Goal: Information Seeking & Learning: Learn about a topic

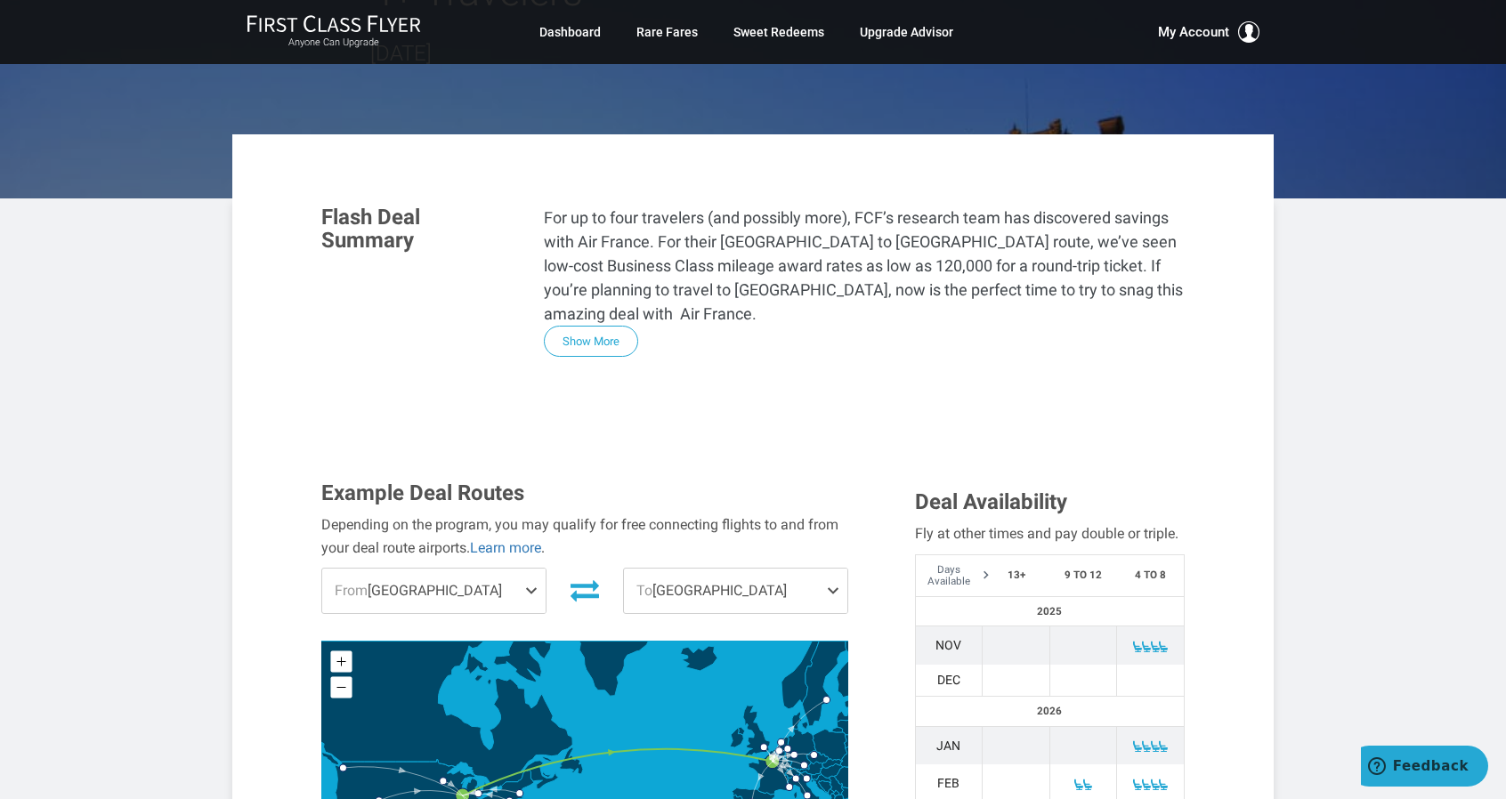
scroll to position [356, 0]
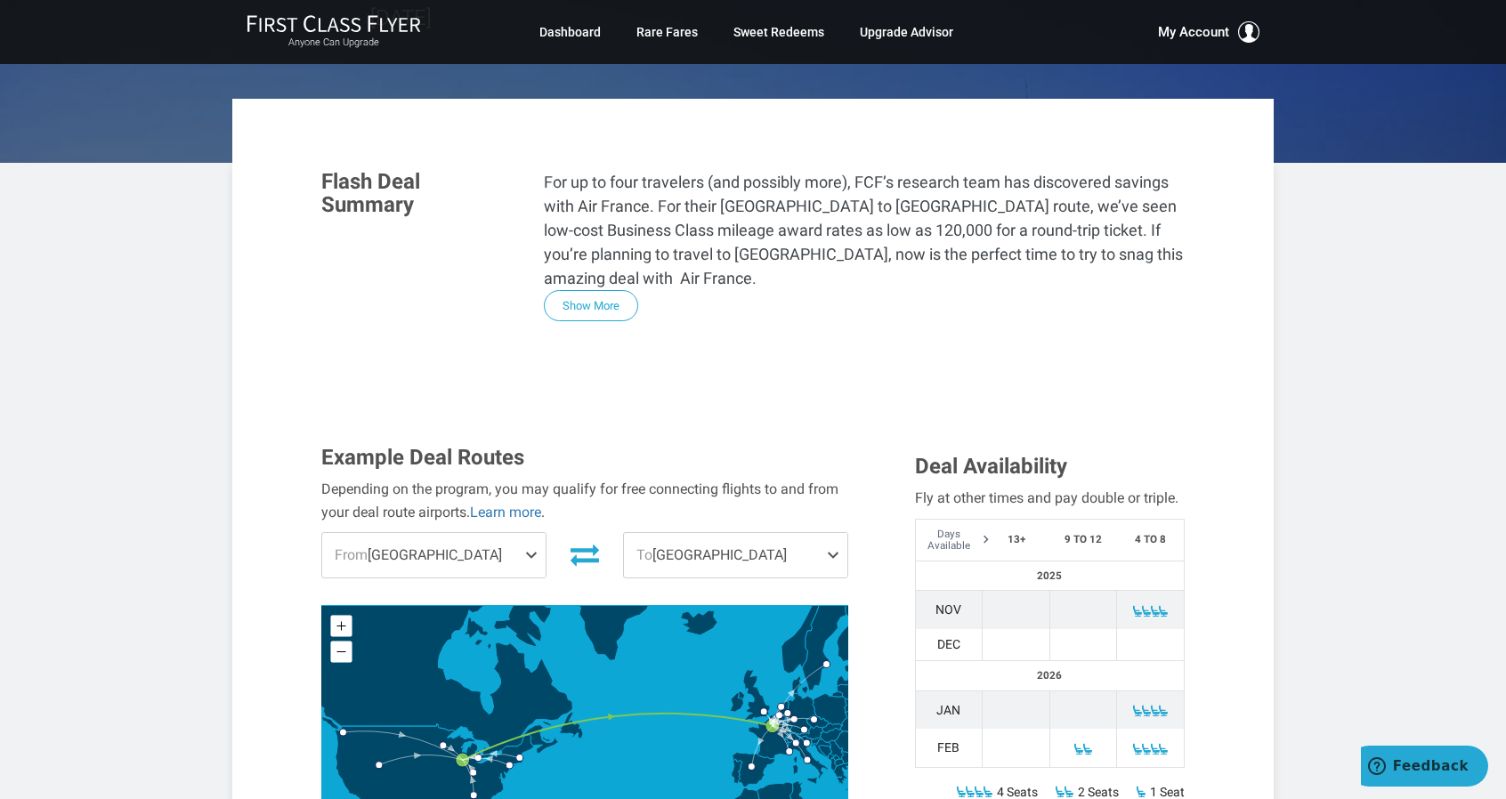
click at [830, 533] on span at bounding box center [836, 555] width 21 height 45
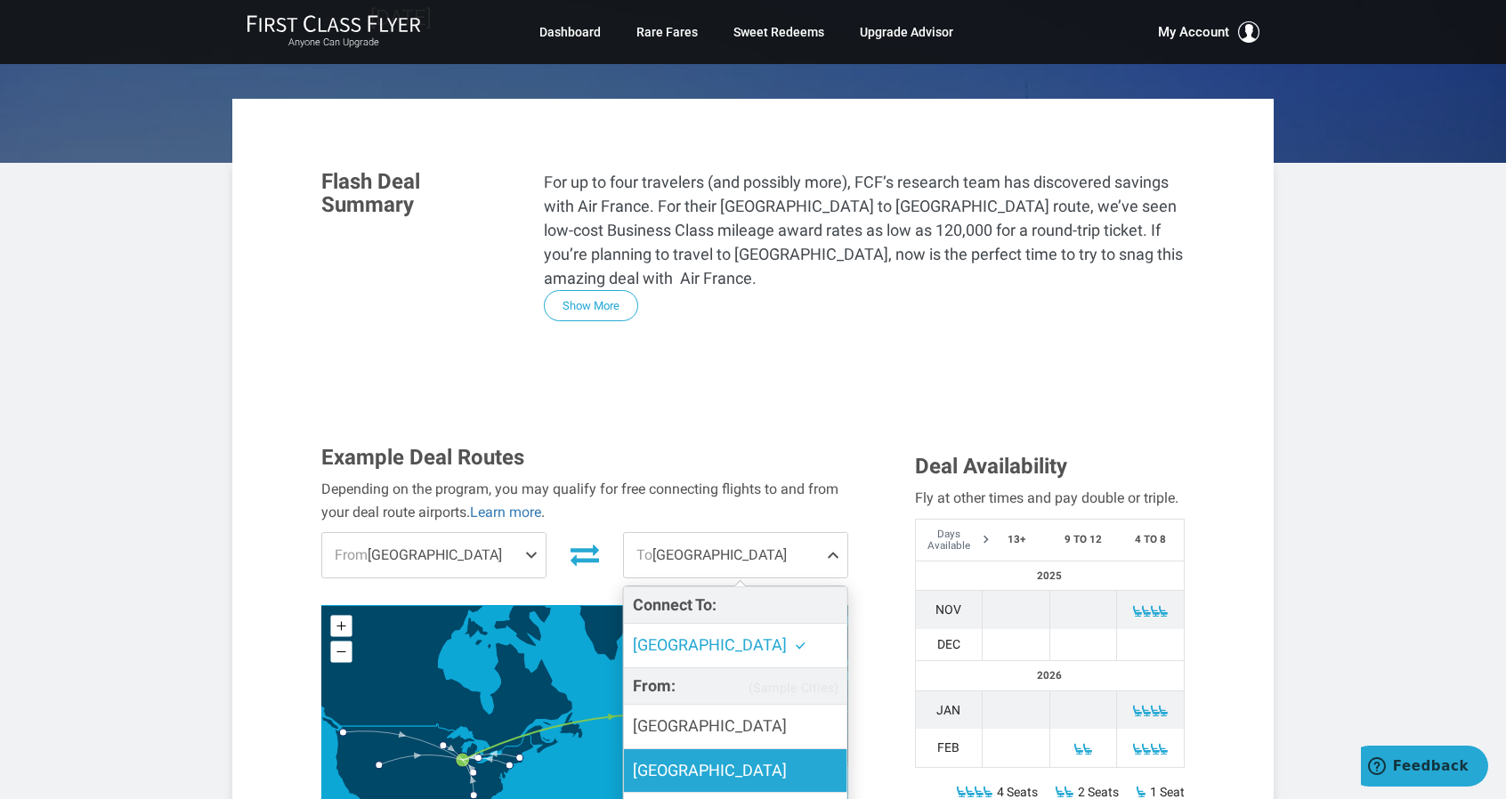
click at [737, 749] on label "Brussels" at bounding box center [735, 771] width 223 height 44
click at [0, 0] on input "Brussels" at bounding box center [0, 0] width 0 height 0
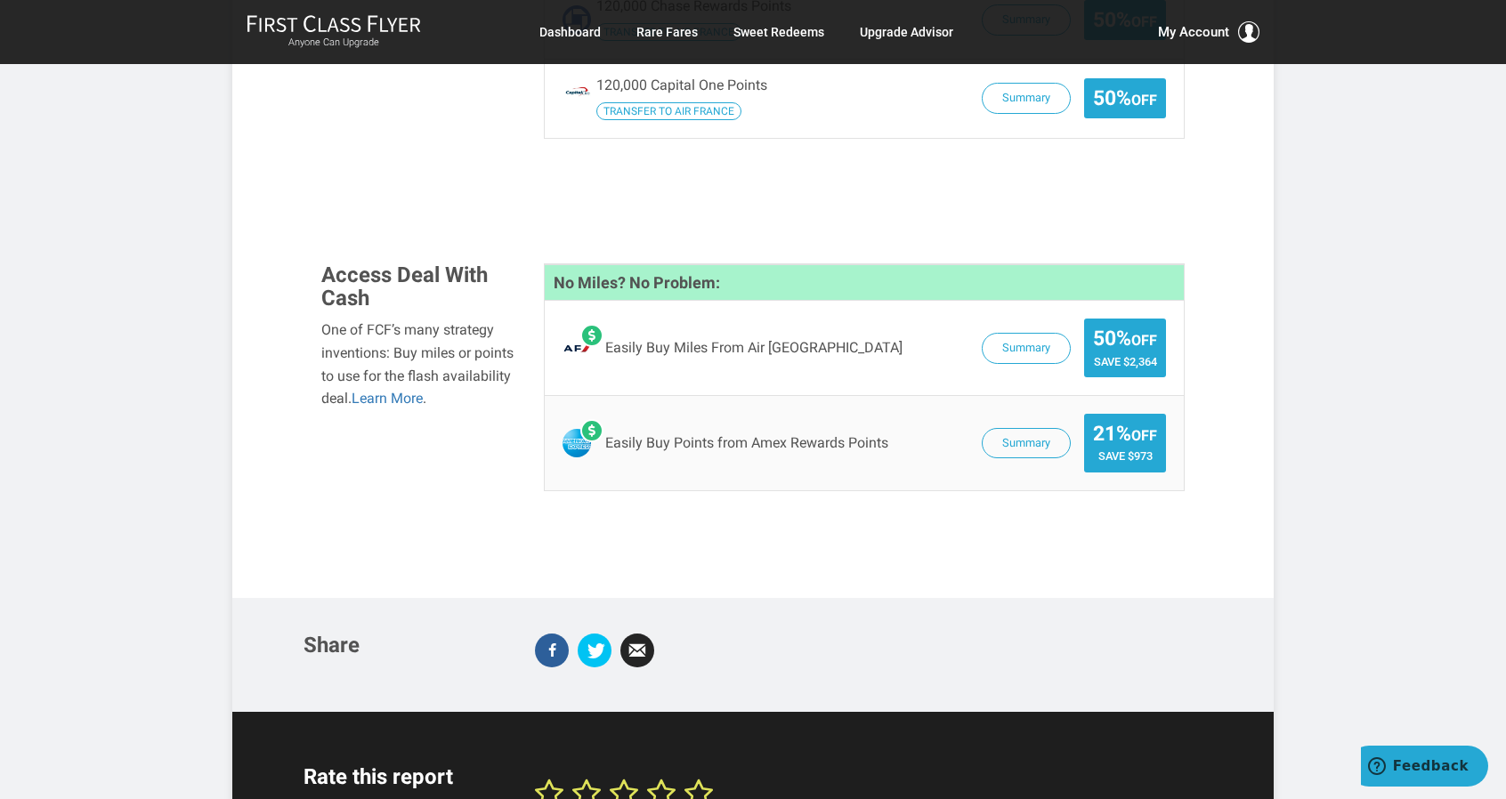
scroll to position [1721, 0]
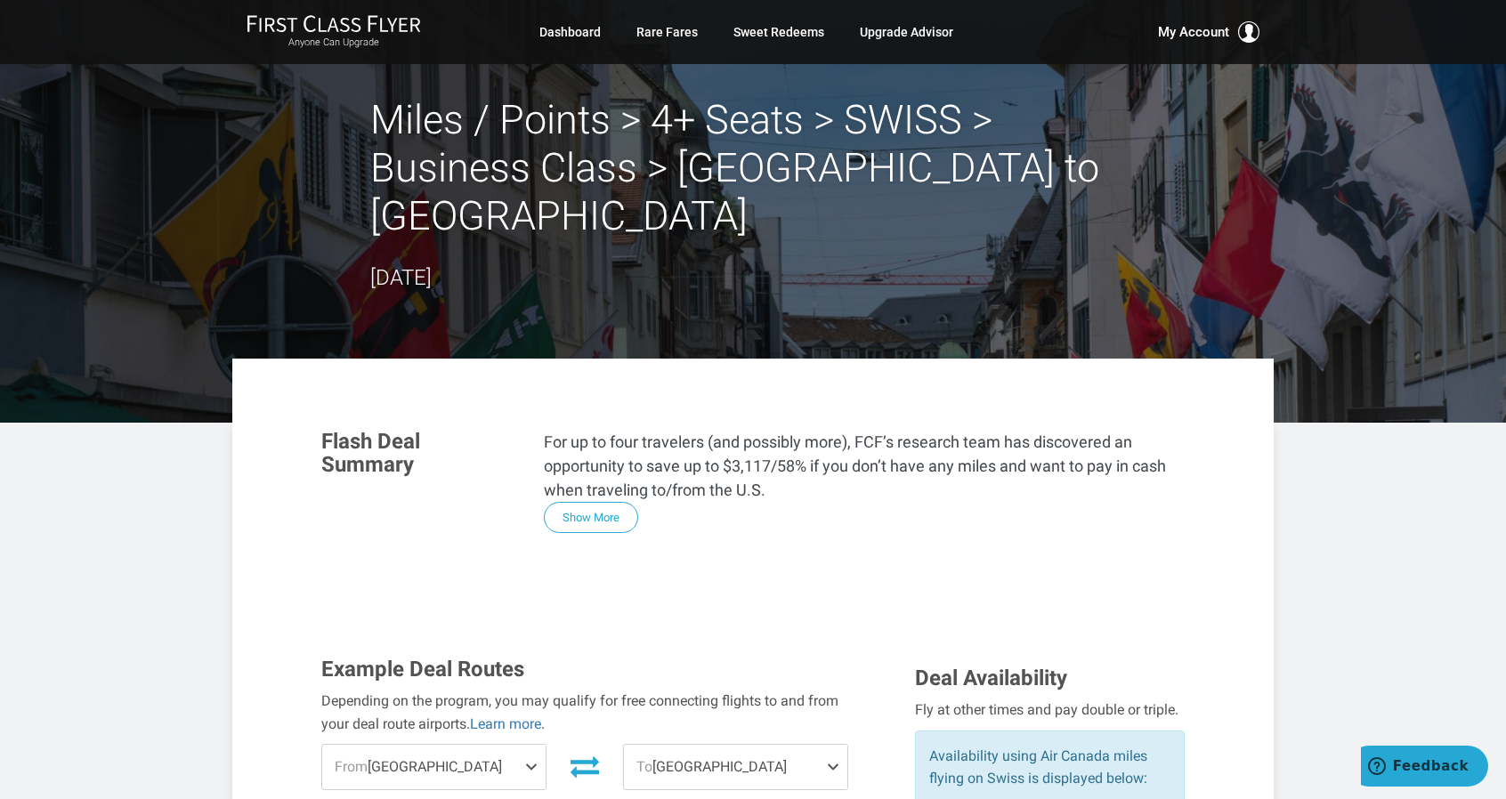
click at [830, 745] on span at bounding box center [836, 767] width 21 height 45
click at [929, 460] on div "For up to four travelers (and possibly more), FCF’s research team has discovere…" at bounding box center [864, 481] width 641 height 103
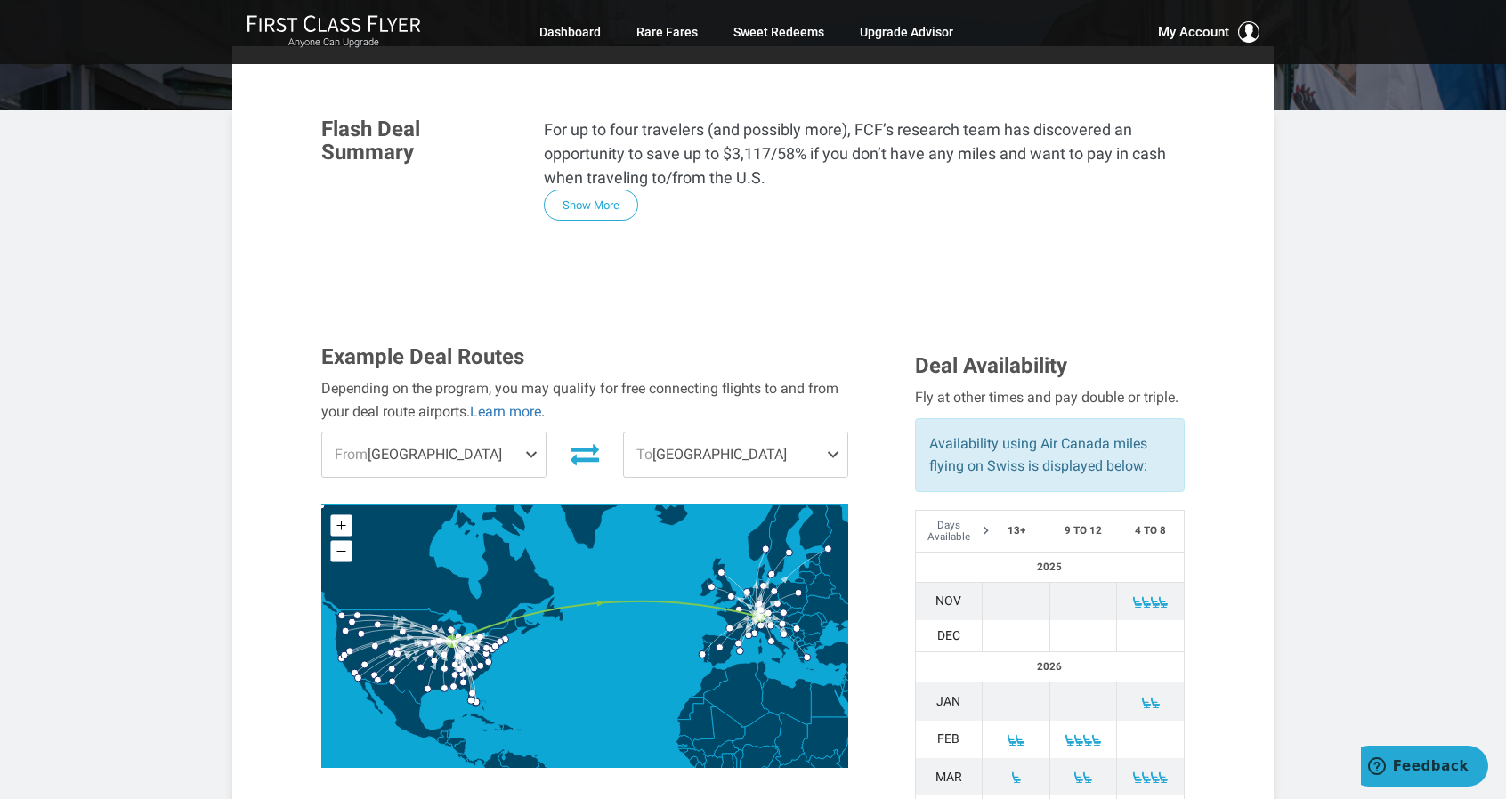
scroll to position [320, 0]
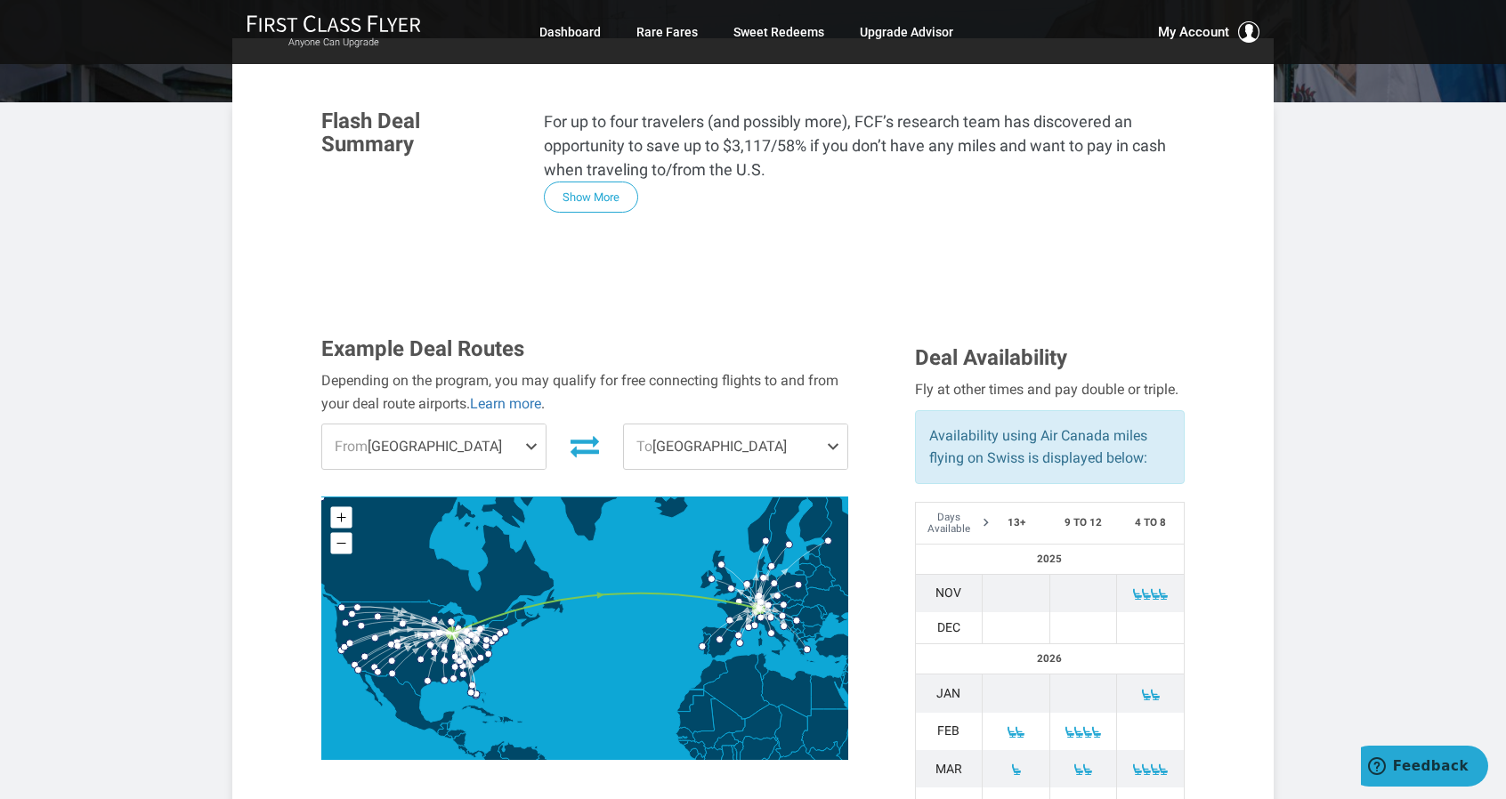
click at [833, 425] on span at bounding box center [836, 447] width 21 height 45
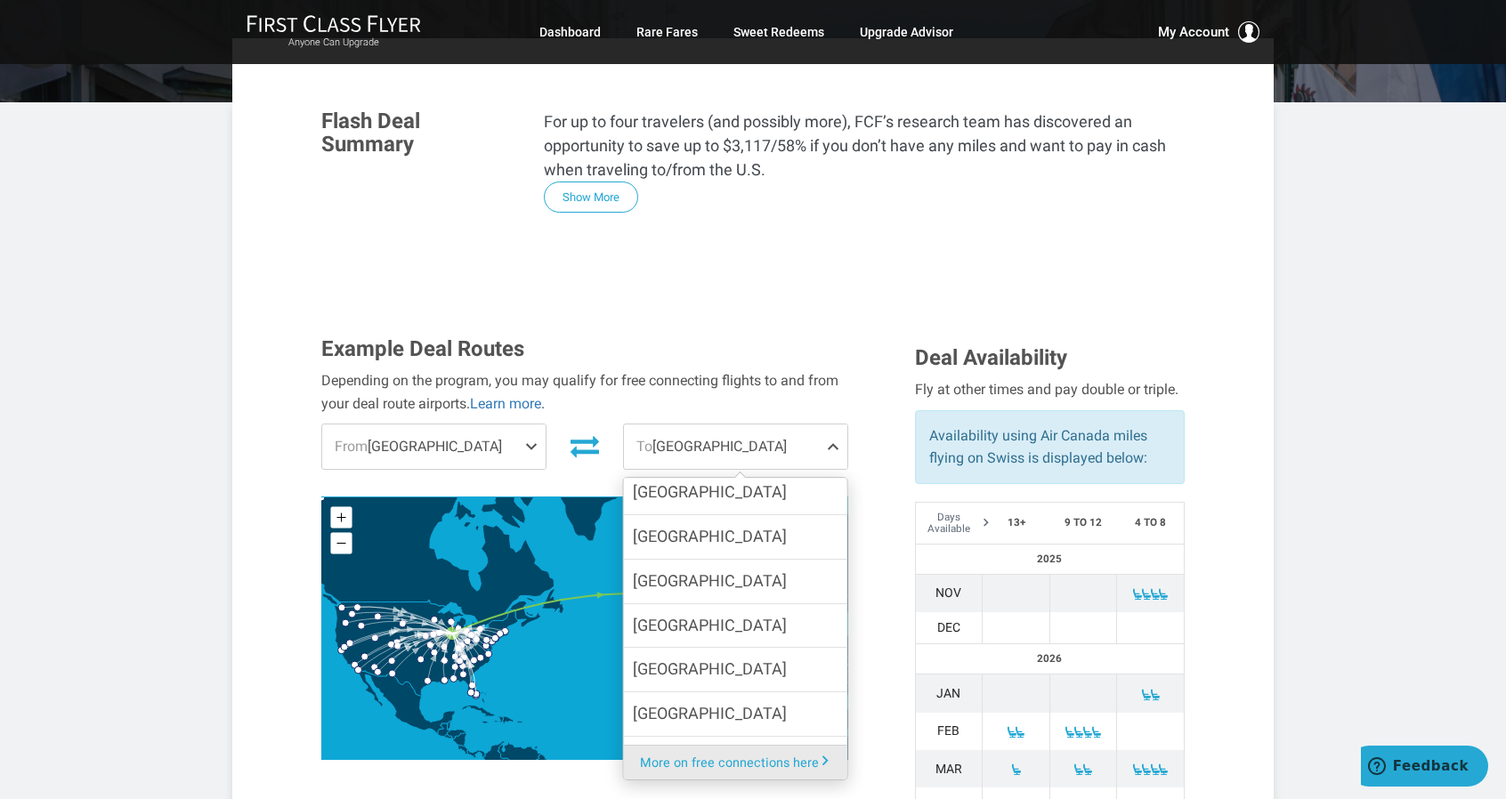
scroll to position [481, 0]
click at [880, 637] on div "Example Deal Routes Depending on the program, you may qualify for free connecti…" at bounding box center [605, 553] width 594 height 432
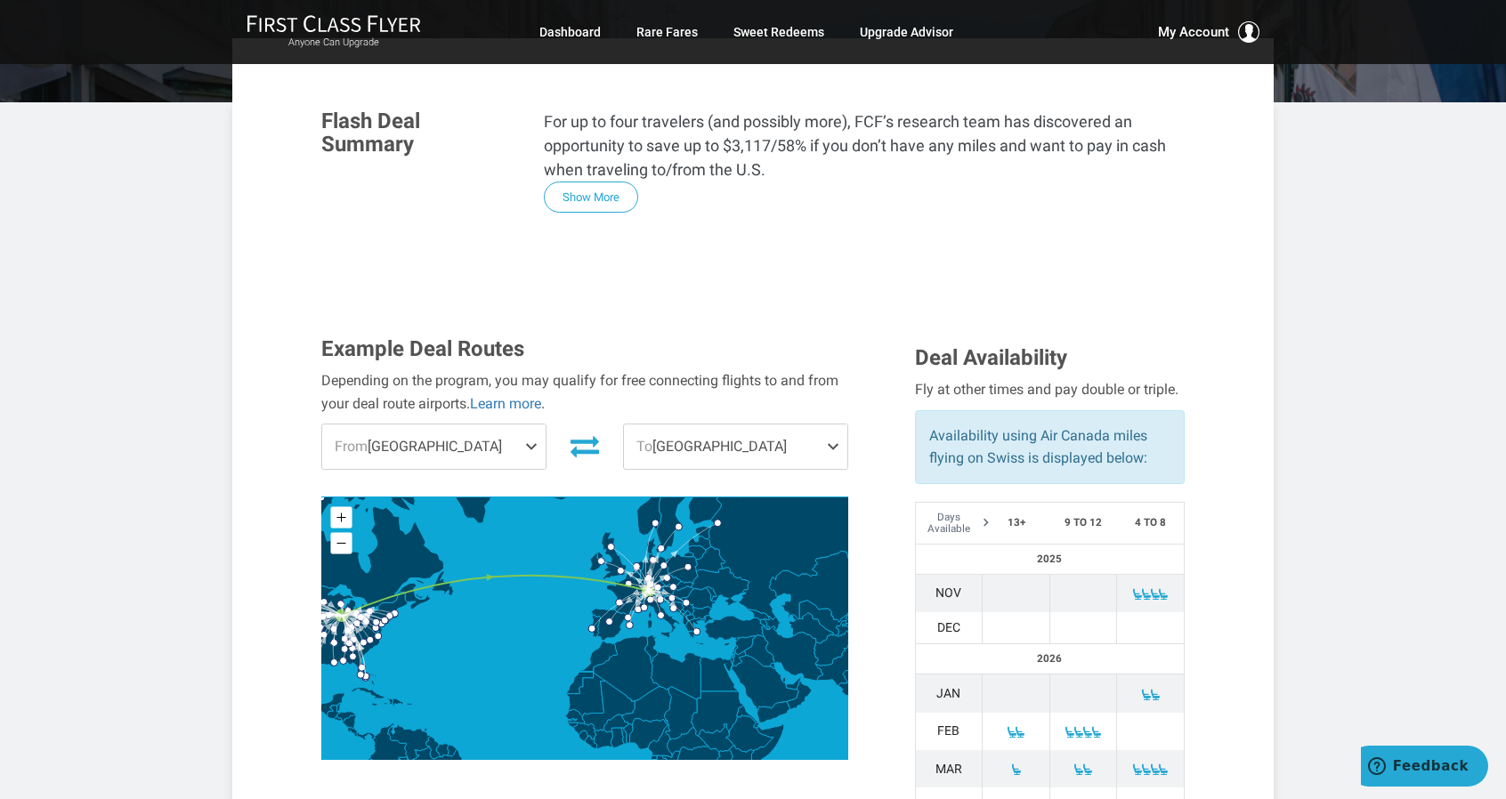
drag, startPoint x: 759, startPoint y: 544, endPoint x: 649, endPoint y: 539, distance: 110.5
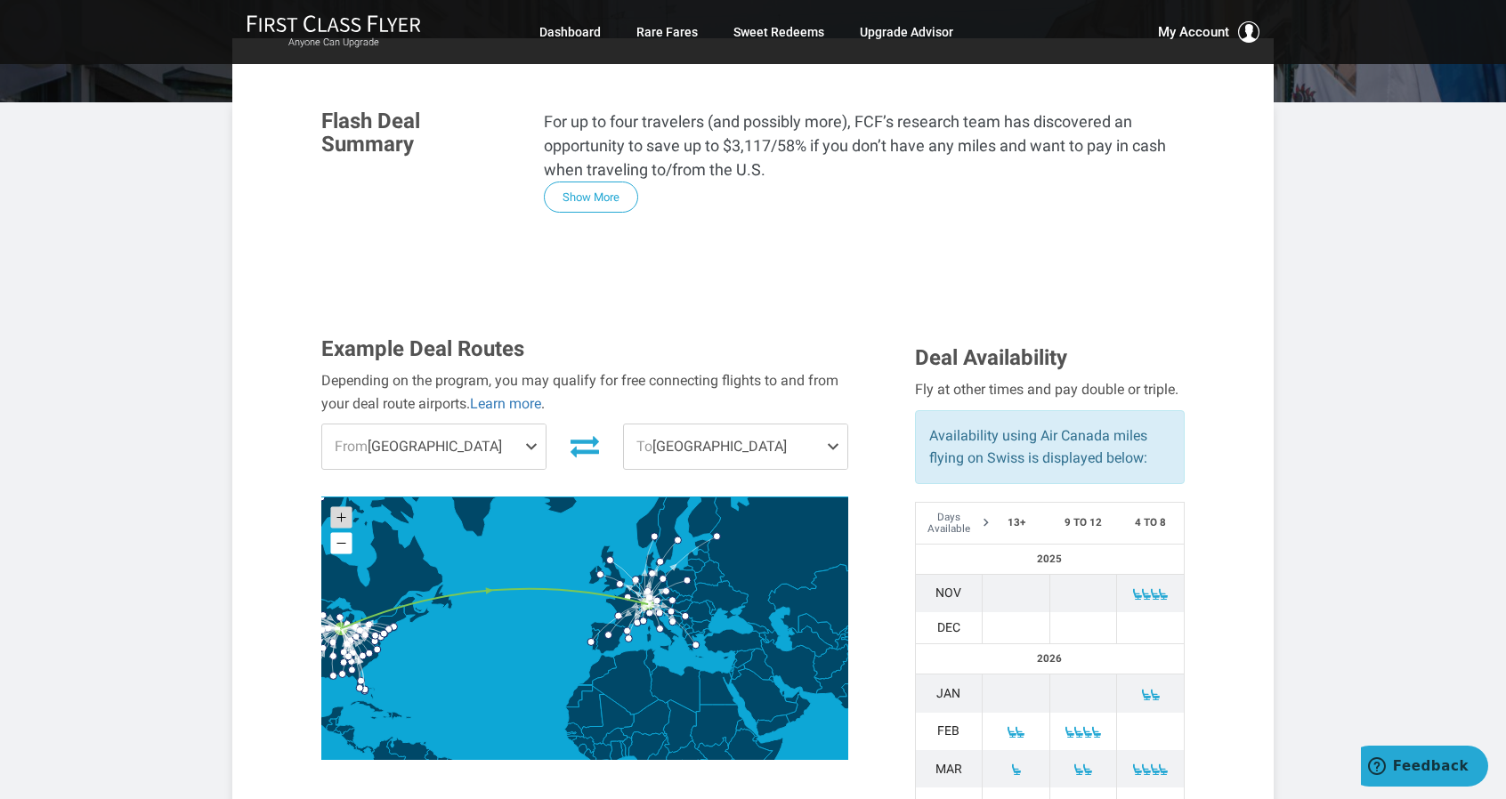
click at [344, 506] on rect at bounding box center [341, 516] width 21 height 21
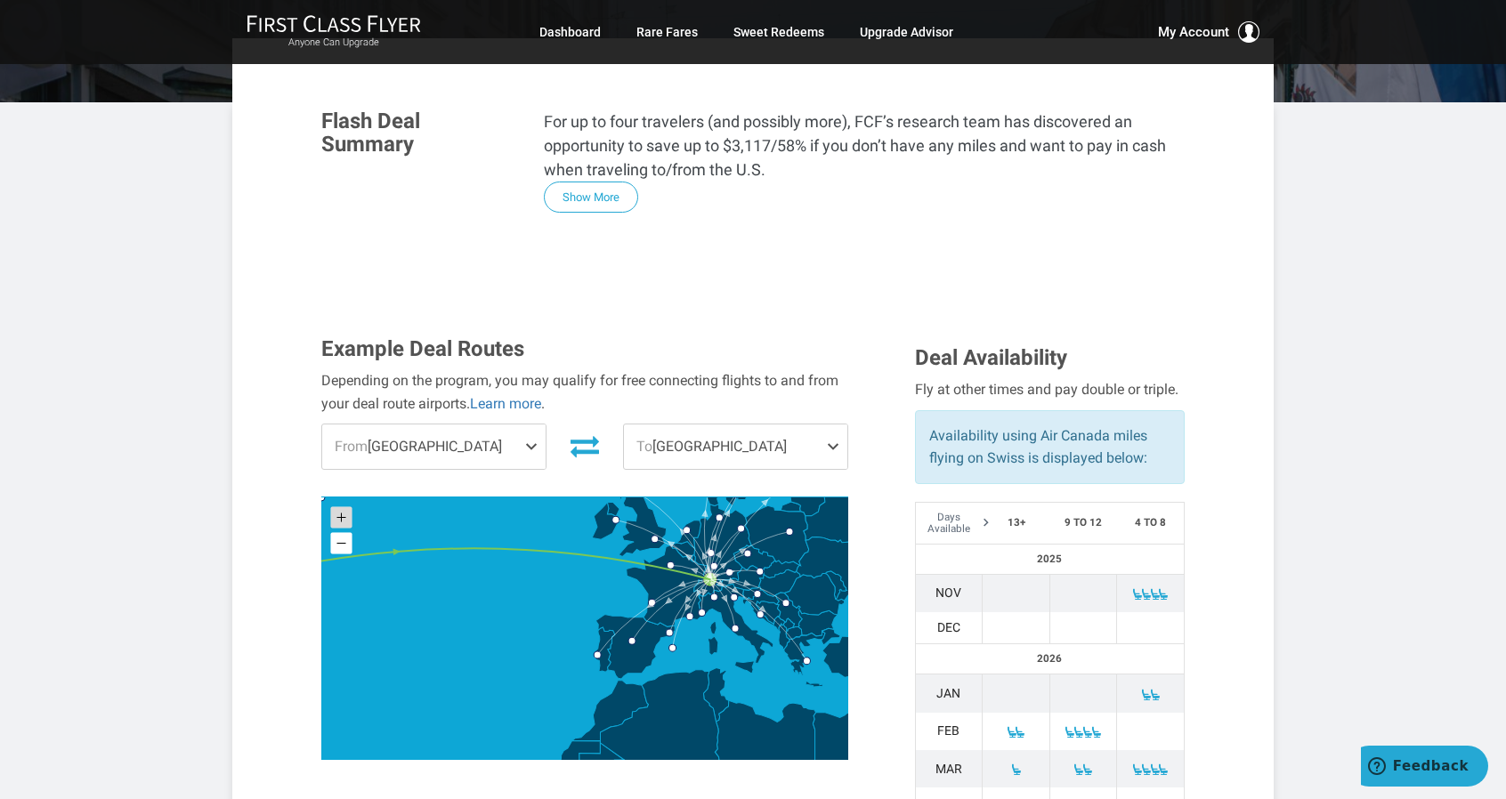
click at [344, 506] on rect at bounding box center [341, 516] width 21 height 21
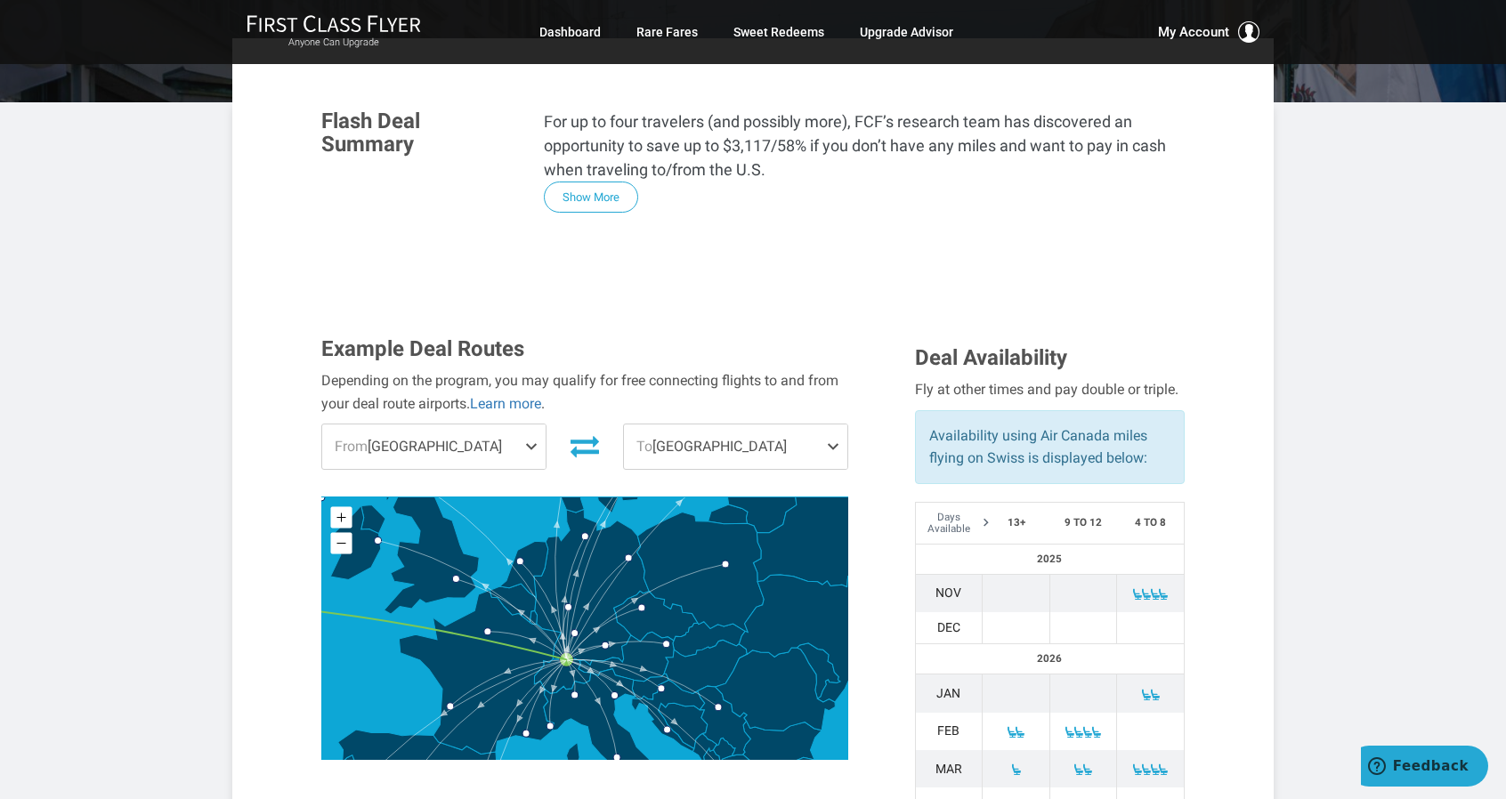
drag, startPoint x: 660, startPoint y: 506, endPoint x: 385, endPoint y: 637, distance: 305.4
click at [385, 637] on icon at bounding box center [585, 629] width 526 height 263
click at [345, 506] on rect at bounding box center [341, 516] width 21 height 21
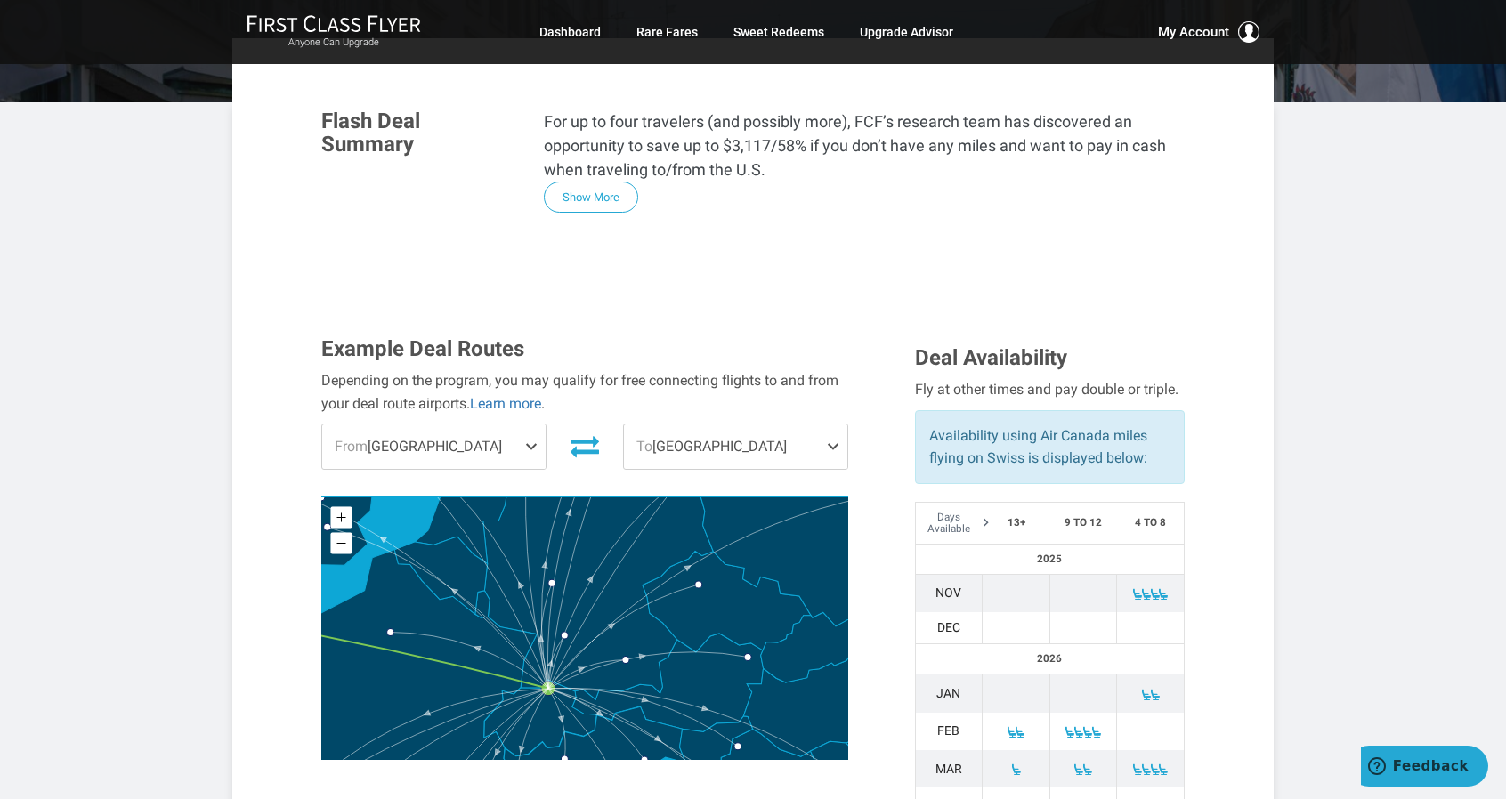
click at [449, 537] on icon "Belgium" at bounding box center [440, 575] width 93 height 77
